Goal: Contribute content: Add original content to the website for others to see

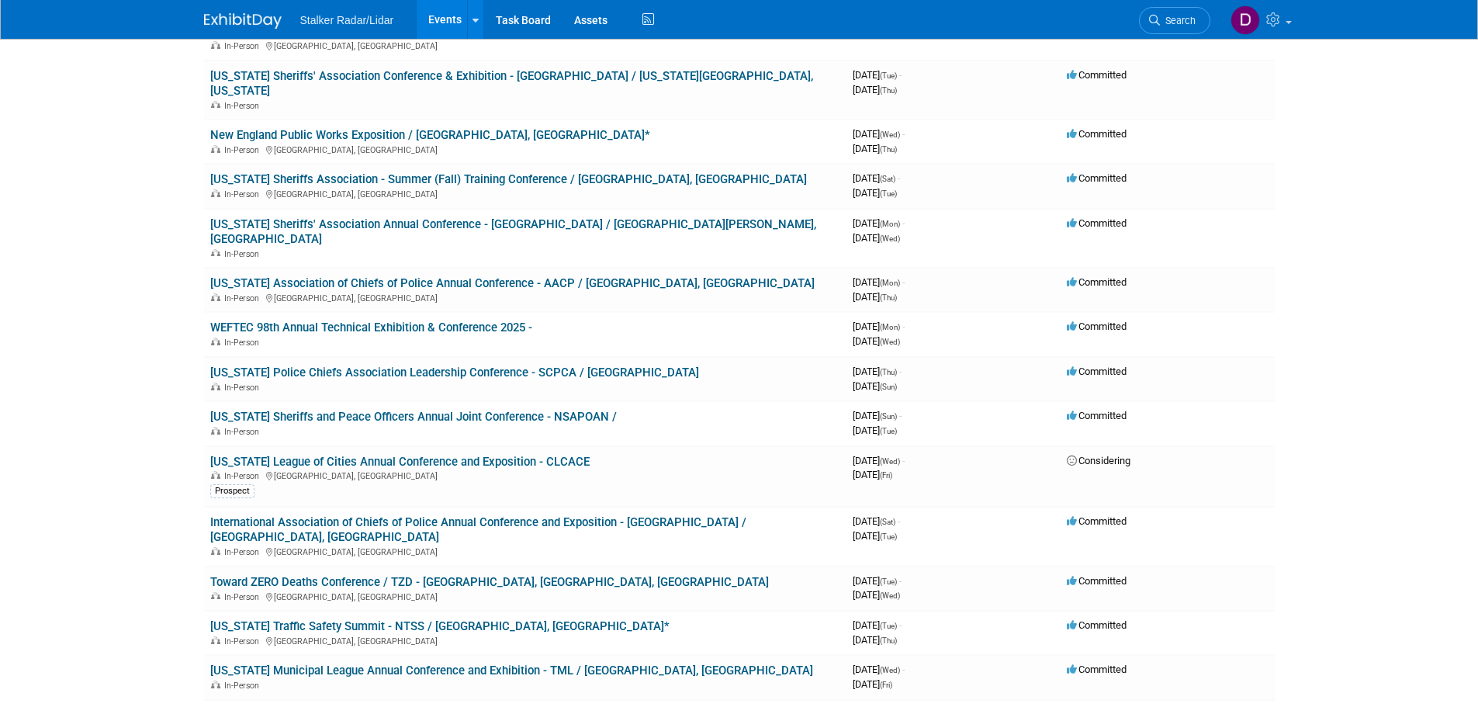
scroll to position [931, 0]
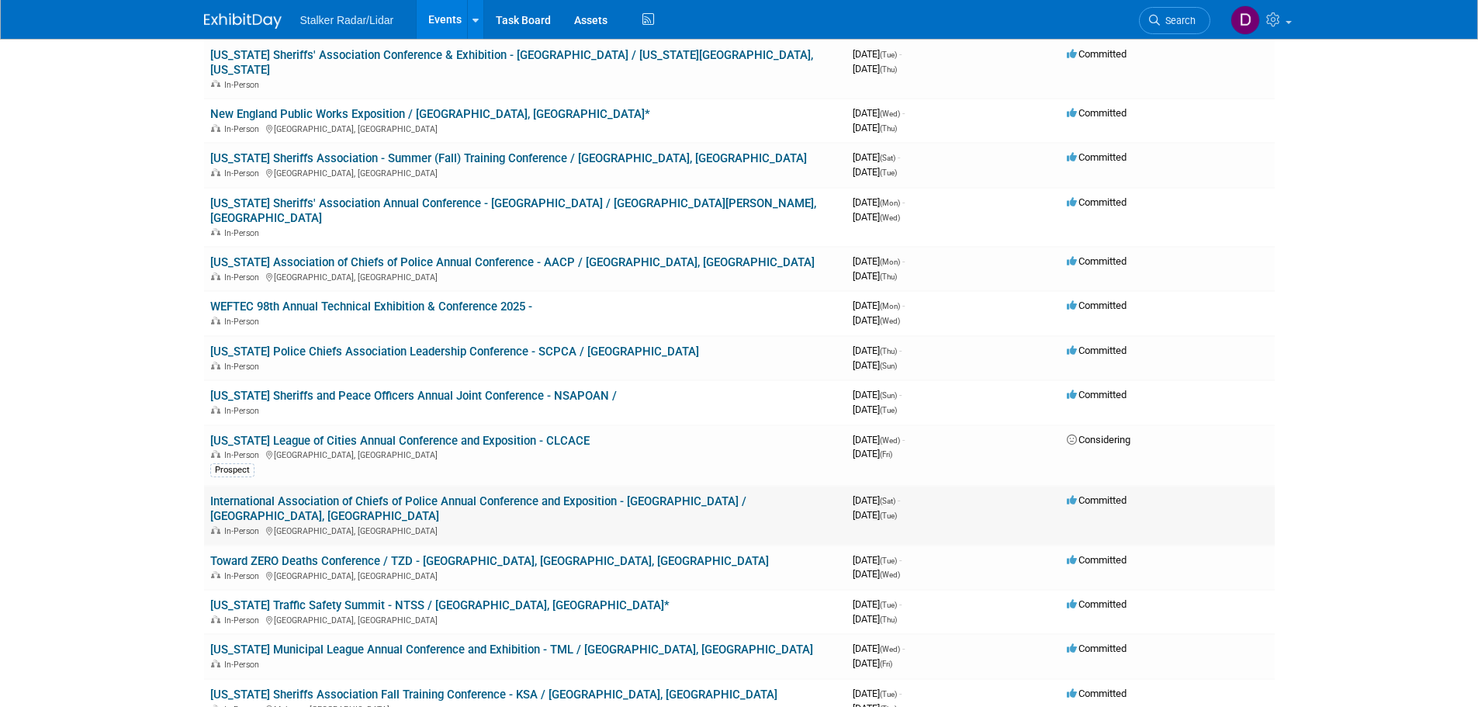
click at [424, 494] on link "International Association of Chiefs of Police Annual Conference and Exposition …" at bounding box center [478, 508] width 536 height 29
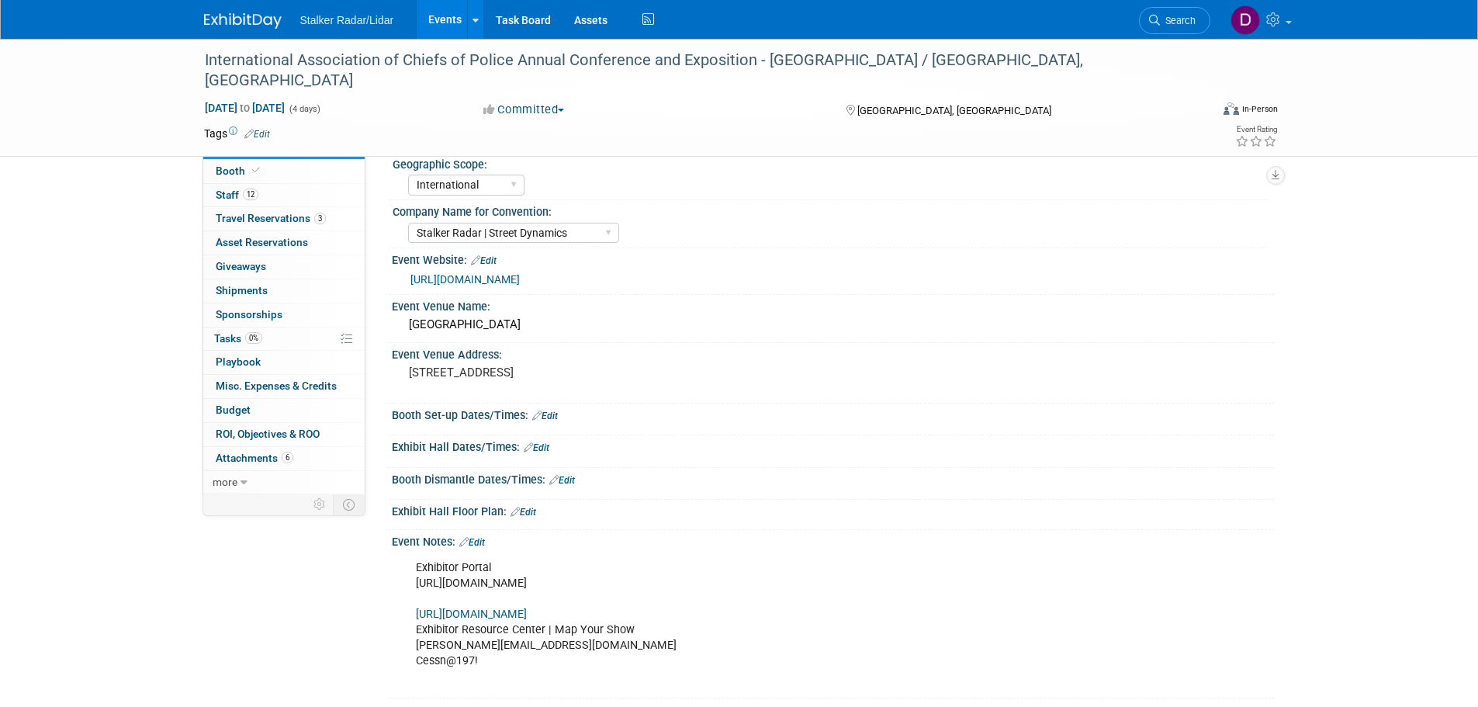
select select "International"
select select "Stalker Radar | Street Dynamics"
click at [244, 453] on span "Attachments 6" at bounding box center [255, 457] width 78 height 12
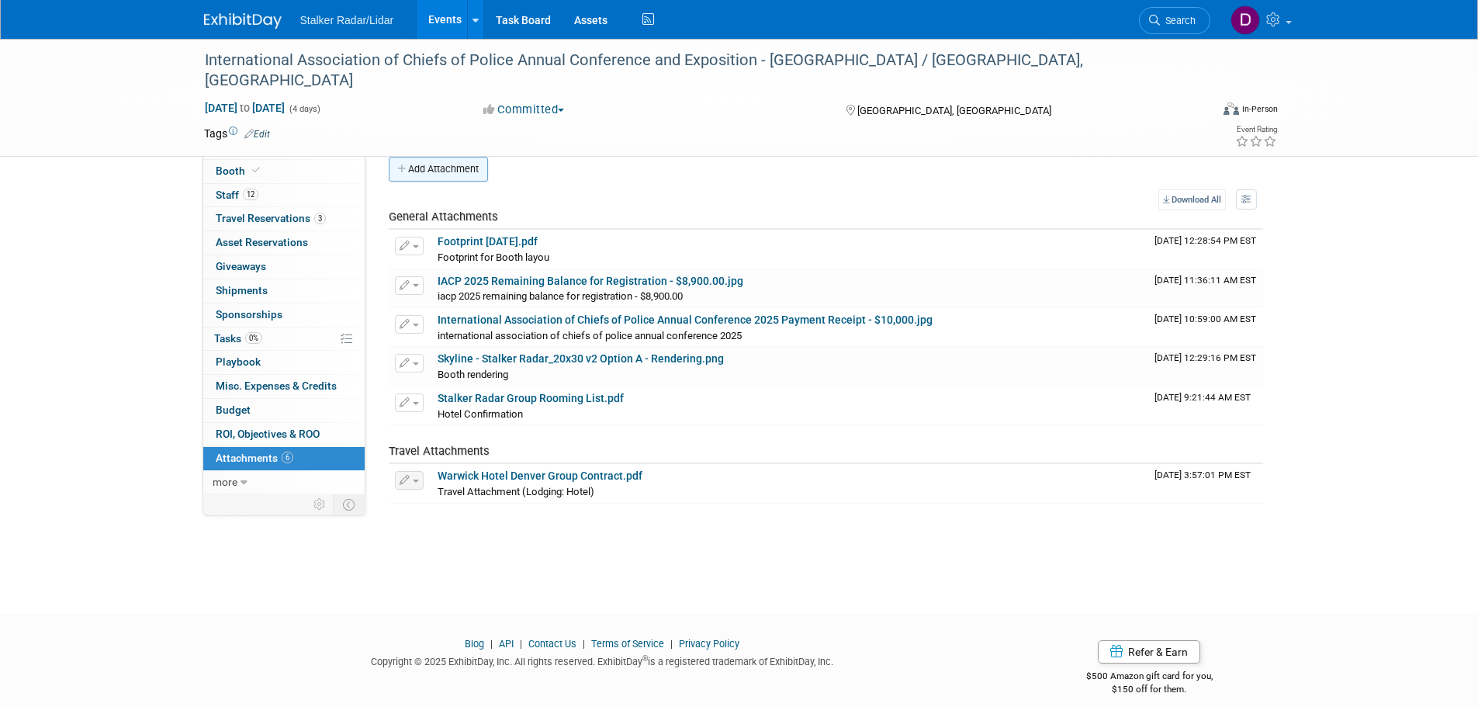
click at [460, 165] on button "Add Attachment" at bounding box center [438, 169] width 99 height 25
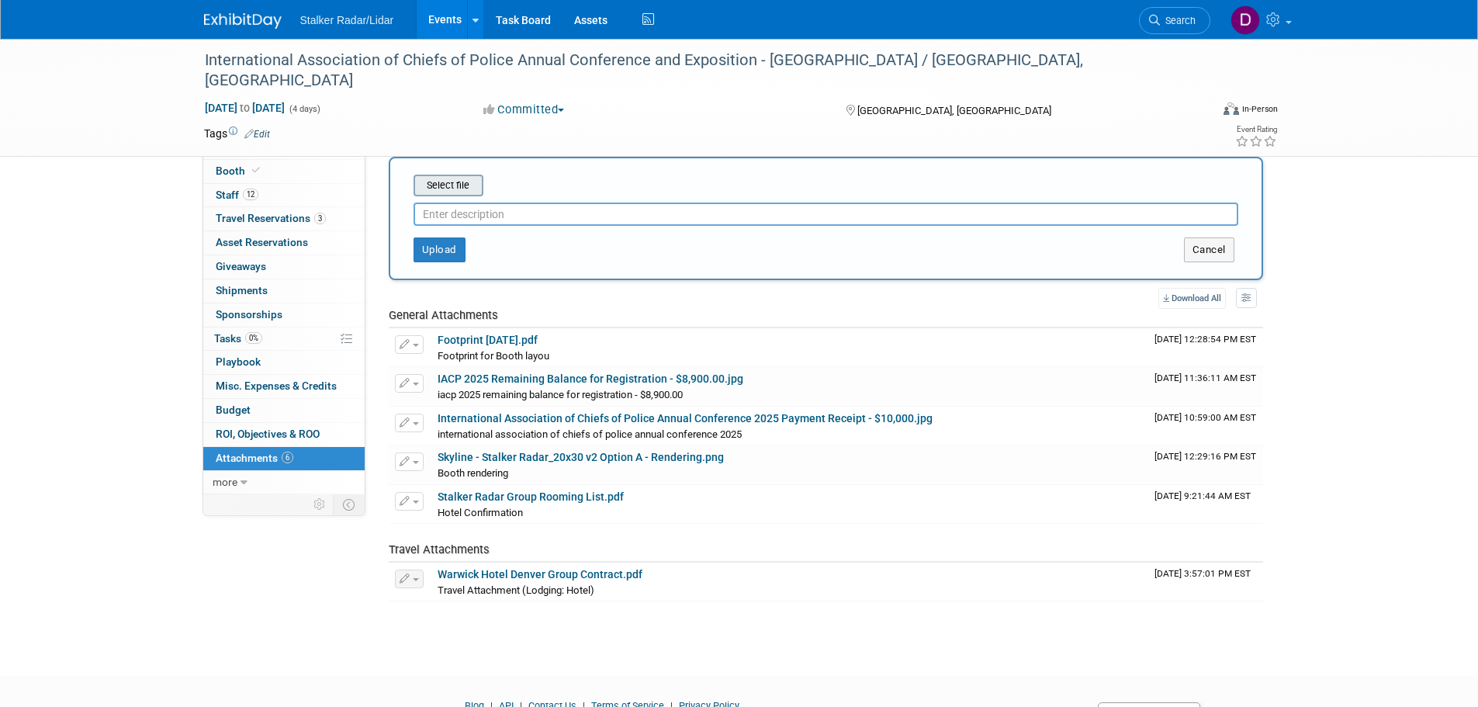
click at [454, 185] on input "file" at bounding box center [389, 185] width 185 height 19
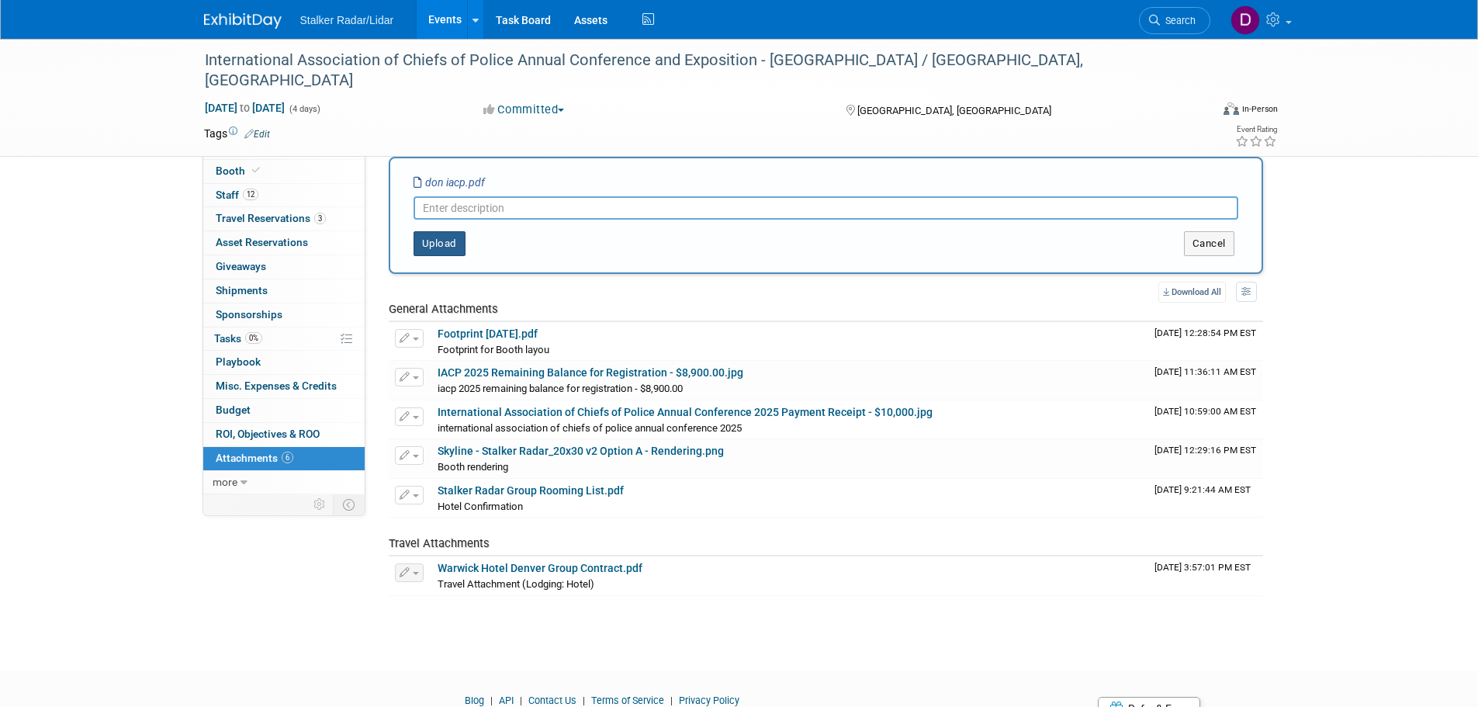
click at [444, 240] on button "Upload" at bounding box center [439, 243] width 52 height 25
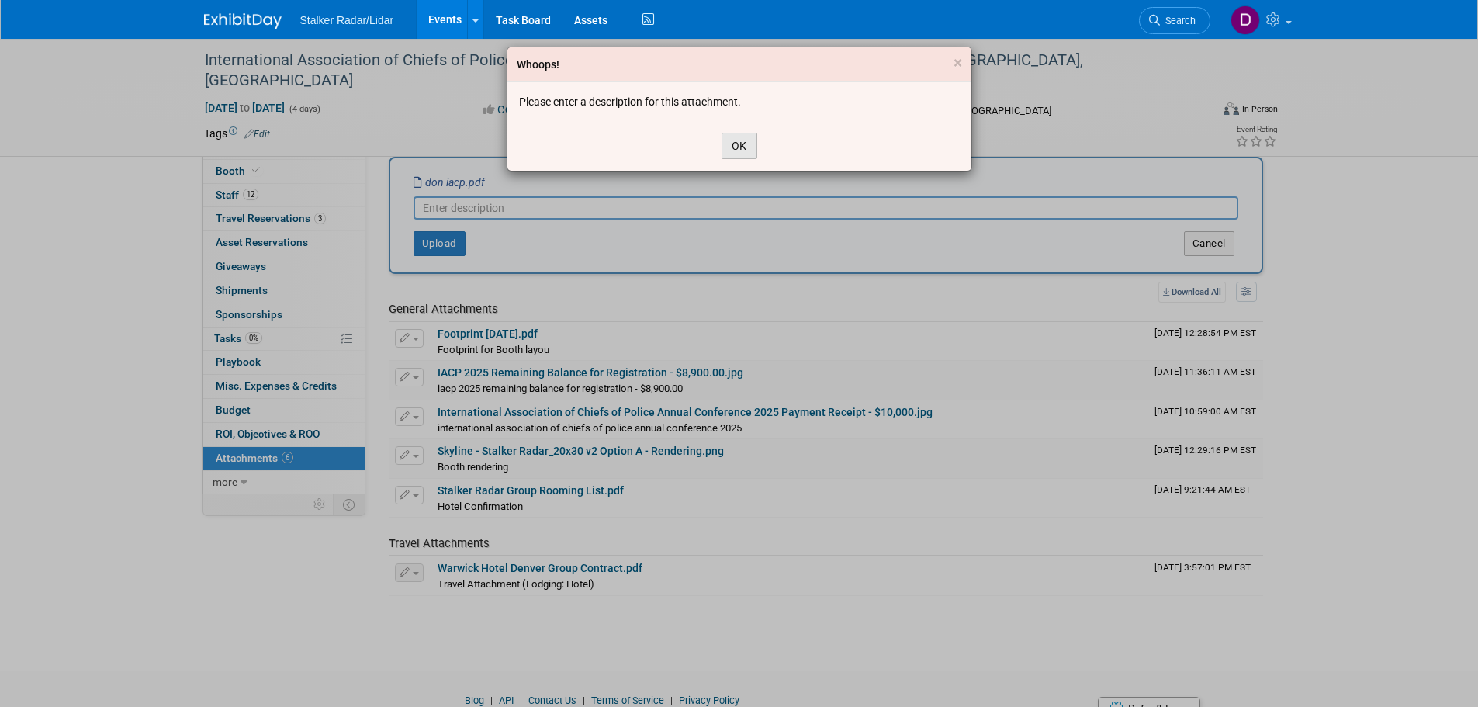
click at [731, 141] on button "OK" at bounding box center [739, 146] width 36 height 26
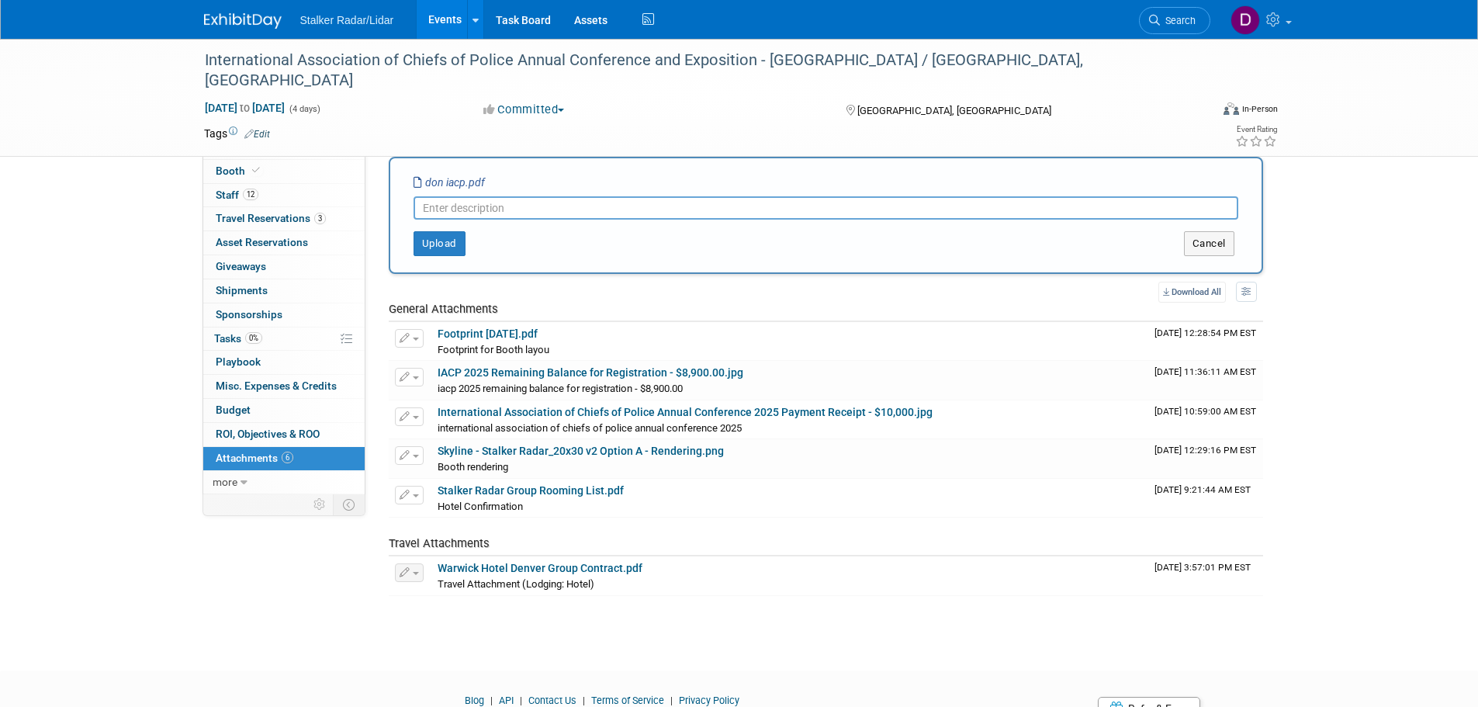
click at [544, 214] on input "text" at bounding box center [825, 207] width 824 height 23
type input "[PERSON_NAME] IACP"
click at [421, 244] on button "Upload" at bounding box center [439, 243] width 52 height 25
